Goal: Information Seeking & Learning: Learn about a topic

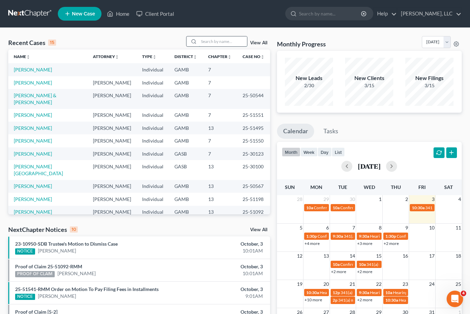
click at [227, 45] on input "search" at bounding box center [223, 41] width 48 height 10
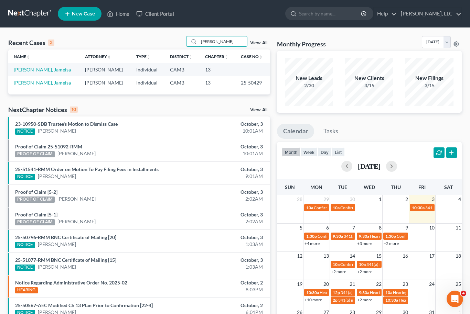
type input "[PERSON_NAME]"
click at [25, 67] on link "[PERSON_NAME], Jameisa" at bounding box center [42, 70] width 57 height 6
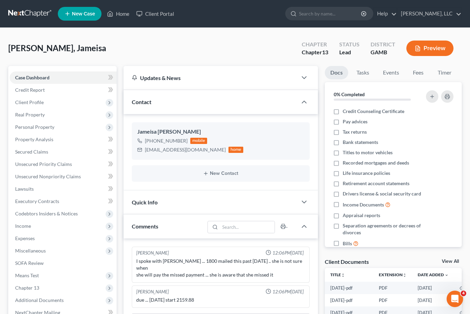
click at [445, 257] on div "Docs Tasks Events Fees Timer 0% Completed Nothing here yet! Credit Counseling C…" at bounding box center [393, 253] width 144 height 374
click at [457, 263] on link "View All" at bounding box center [450, 261] width 17 height 5
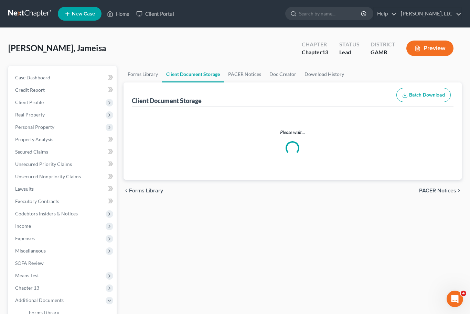
select select "12"
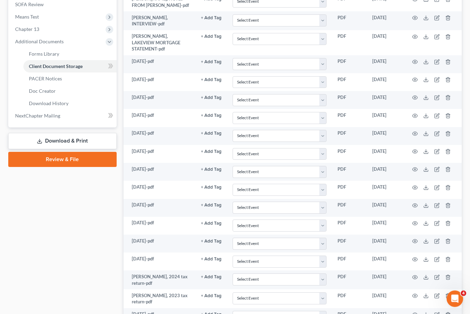
scroll to position [259, 0]
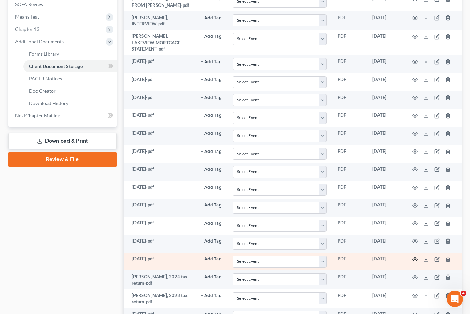
click at [416, 257] on icon "button" at bounding box center [415, 260] width 6 height 6
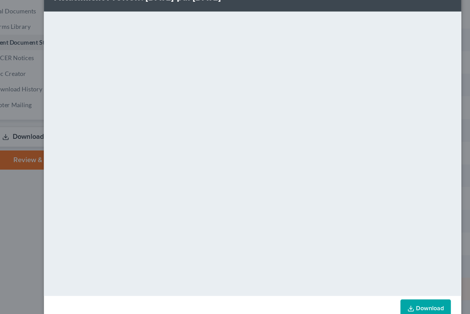
scroll to position [265, 0]
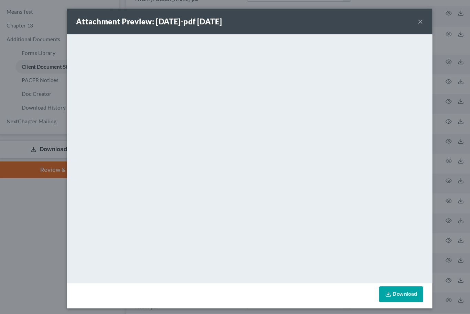
click at [387, 17] on button "×" at bounding box center [389, 20] width 5 height 8
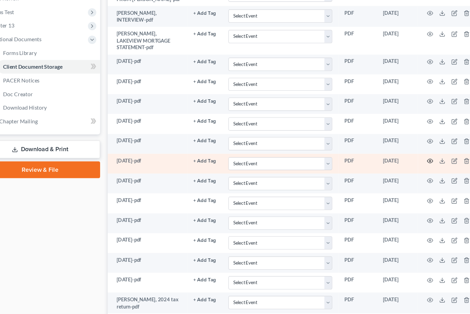
click at [412, 143] on icon "button" at bounding box center [415, 146] width 6 height 6
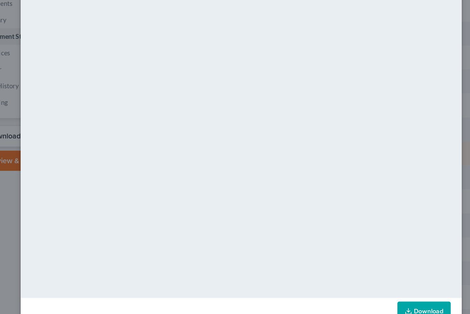
scroll to position [262, 0]
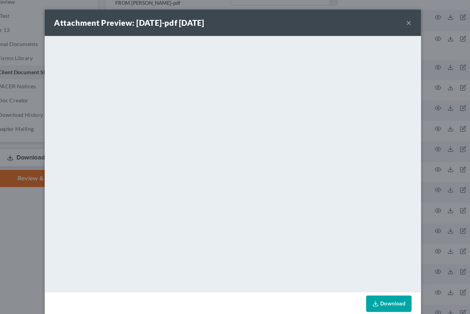
click at [387, 19] on button "×" at bounding box center [389, 20] width 5 height 8
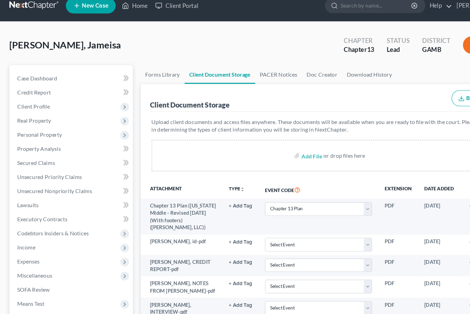
scroll to position [9, 0]
click at [62, 108] on span "Real Property" at bounding box center [63, 106] width 107 height 12
click at [122, 8] on link "Home" at bounding box center [118, 5] width 29 height 12
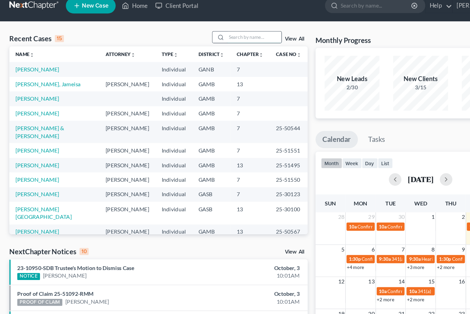
click at [229, 35] on input "search" at bounding box center [223, 33] width 48 height 10
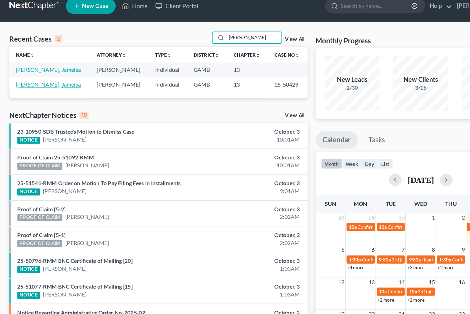
type input "[PERSON_NAME]"
click at [18, 75] on link "[PERSON_NAME], Jameisa" at bounding box center [42, 74] width 57 height 6
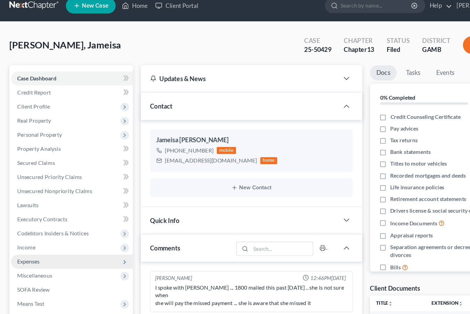
click at [25, 231] on span "Expenses" at bounding box center [25, 230] width 20 height 6
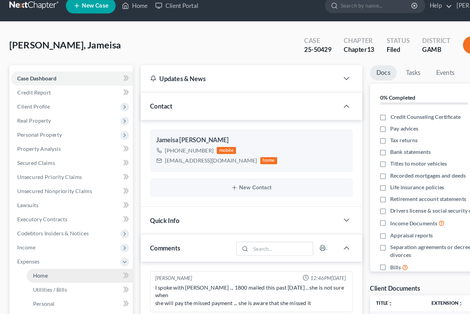
click at [34, 239] on span "Home" at bounding box center [35, 242] width 13 height 6
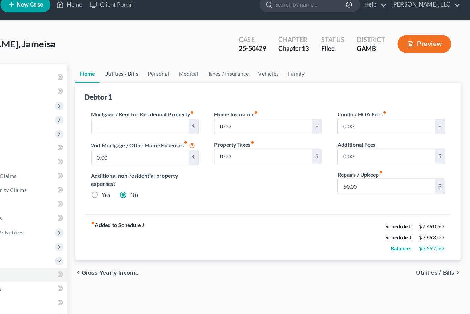
click at [145, 67] on link "Utilities / Bills" at bounding box center [164, 65] width 38 height 17
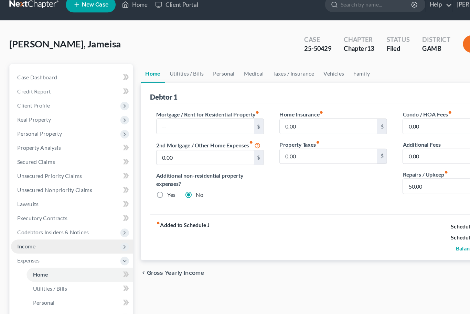
click at [26, 212] on span "Income" at bounding box center [63, 218] width 107 height 12
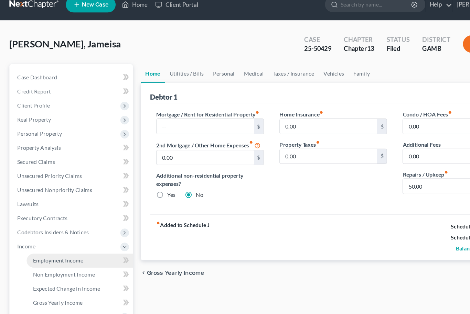
click at [32, 228] on span "Employment Income" at bounding box center [51, 230] width 44 height 6
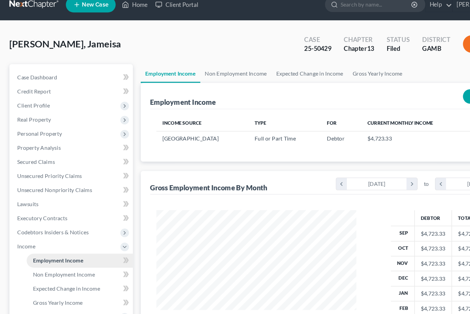
scroll to position [123, 190]
